Goal: Browse casually

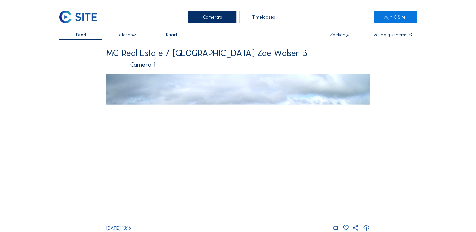
scroll to position [31, 0]
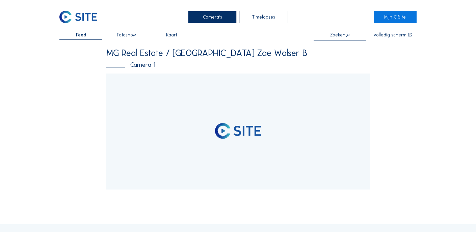
click at [258, 113] on div "Camera's Timelapses Mijn C-Site Feed Fotoshow Kaart Zoeken Volledig scherm MG R…" at bounding box center [238, 204] width 476 height 408
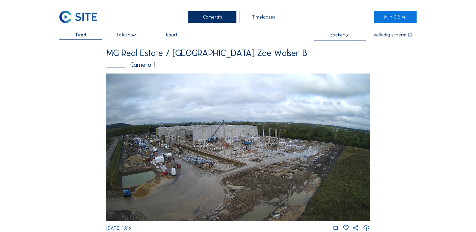
click at [261, 158] on img at bounding box center [237, 148] width 263 height 148
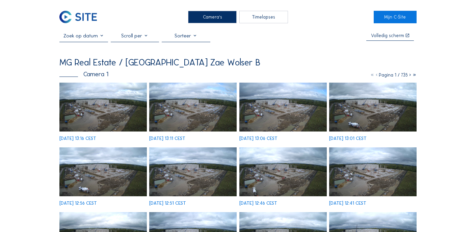
click at [114, 113] on img at bounding box center [102, 107] width 87 height 49
